Goal: Task Accomplishment & Management: Use online tool/utility

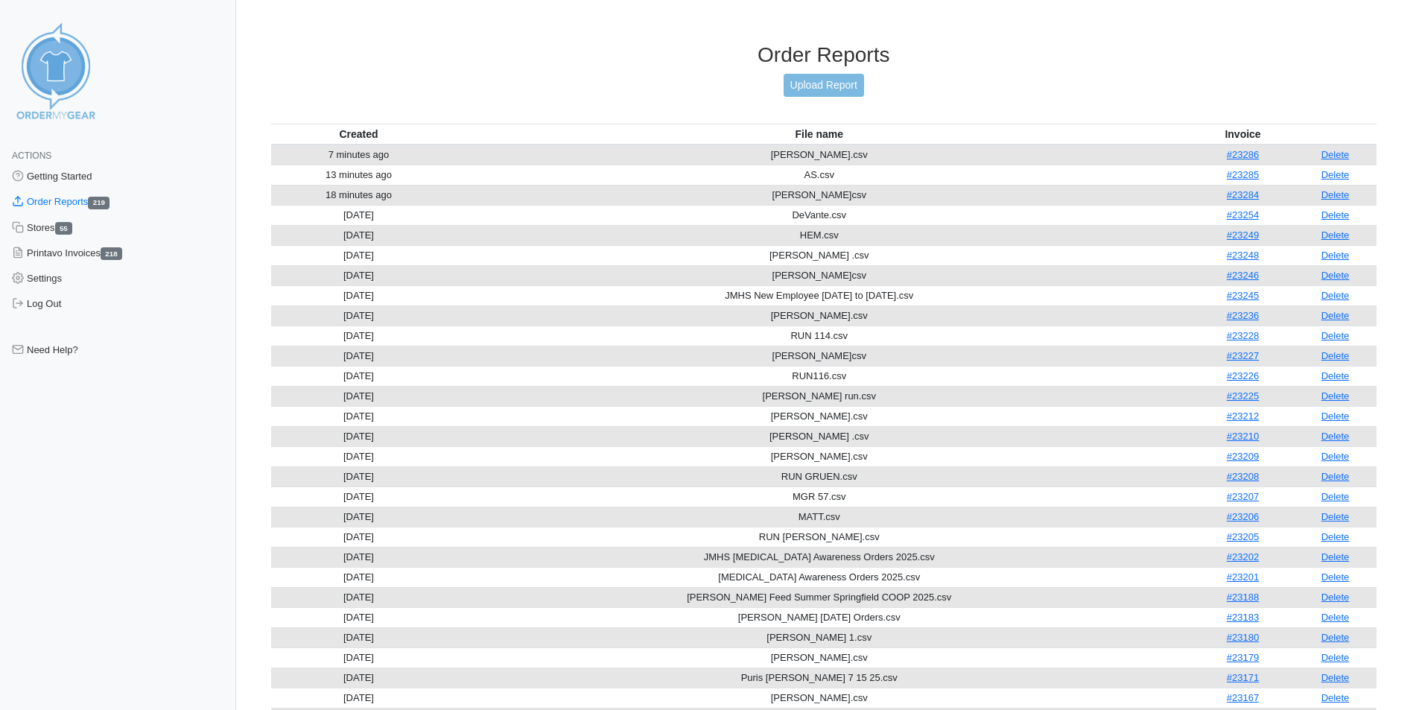
click at [80, 199] on link "Order Reports 219" at bounding box center [118, 201] width 236 height 25
click at [847, 84] on link "Upload Report" at bounding box center [824, 85] width 80 height 23
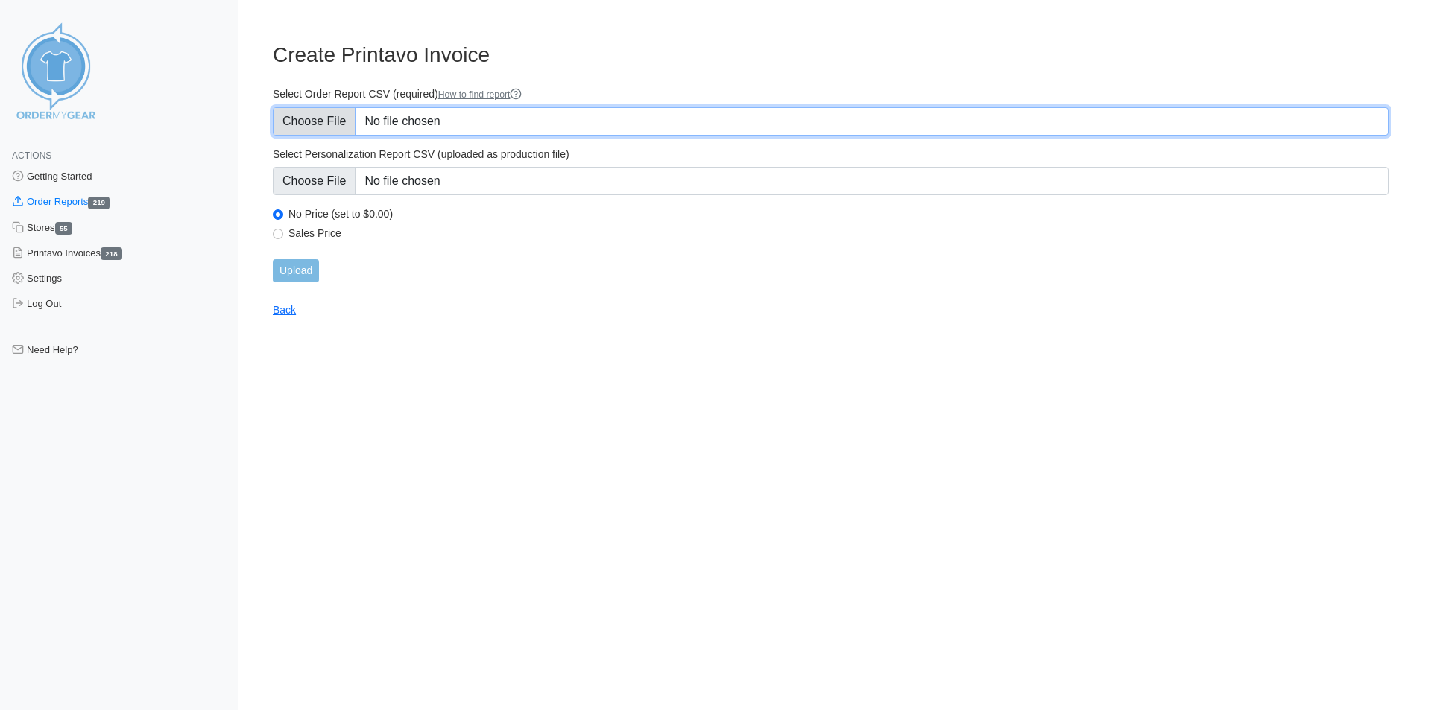
click at [475, 120] on input "Select Order Report CSV (required) How to find report" at bounding box center [830, 121] width 1115 height 28
type input "C:\fakepath\JESSE.csv"
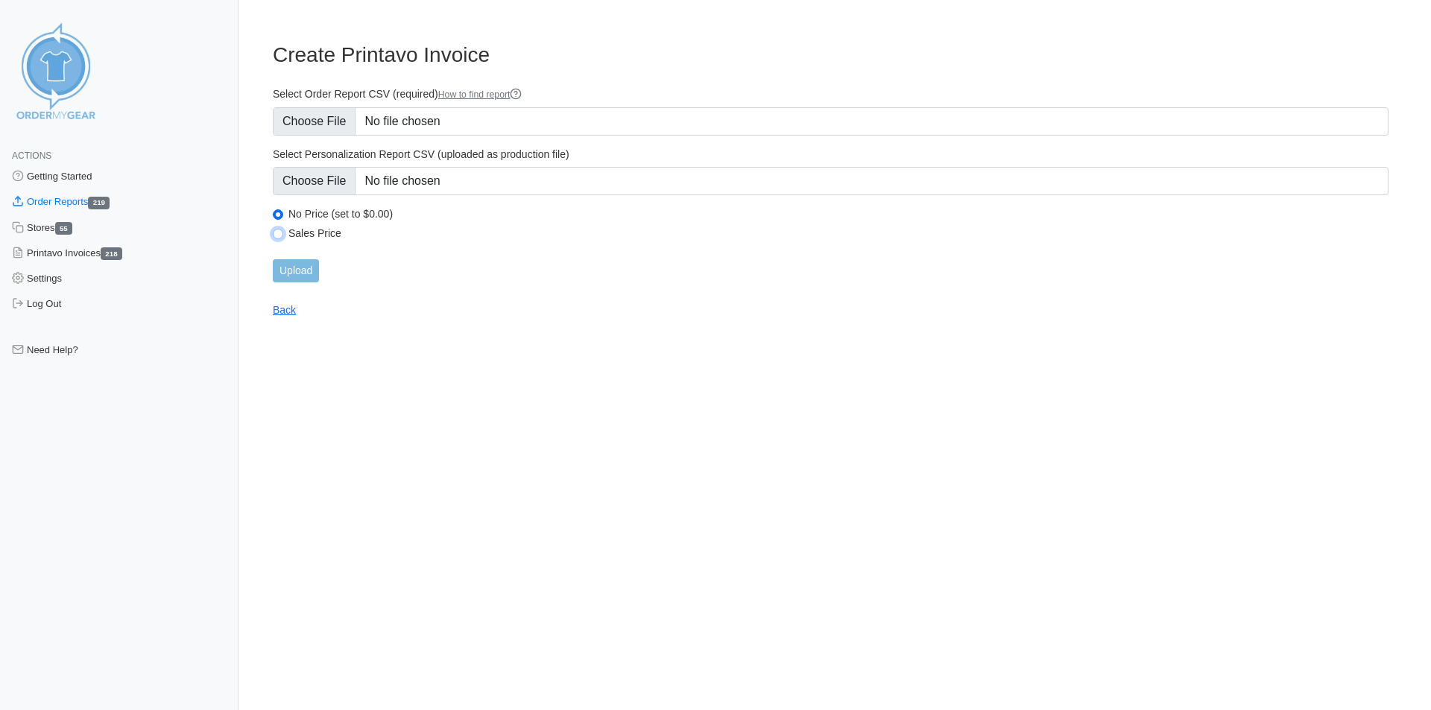
click at [280, 235] on input "Sales Price" at bounding box center [278, 234] width 10 height 10
radio input "true"
click at [298, 267] on input "Upload" at bounding box center [296, 270] width 46 height 23
